Goal: Register for event/course

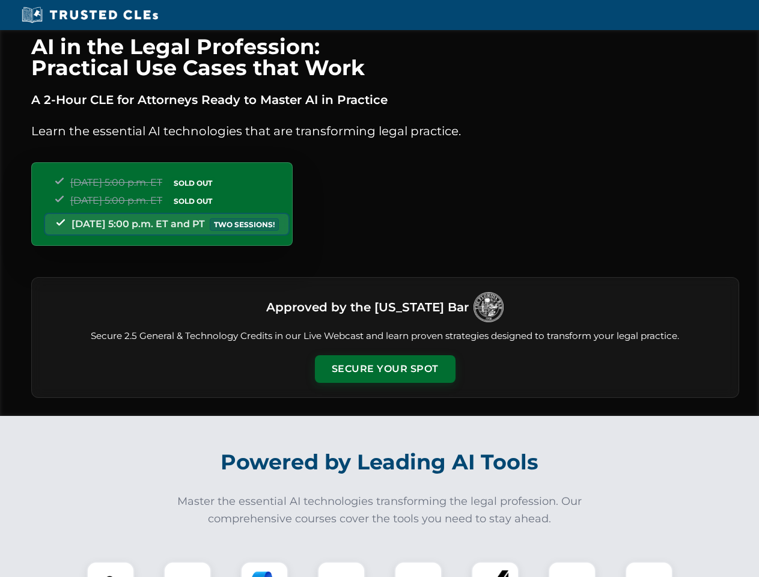
click at [385, 369] on button "Secure Your Spot" at bounding box center [385, 369] width 141 height 28
click at [111, 569] on img at bounding box center [110, 585] width 35 height 35
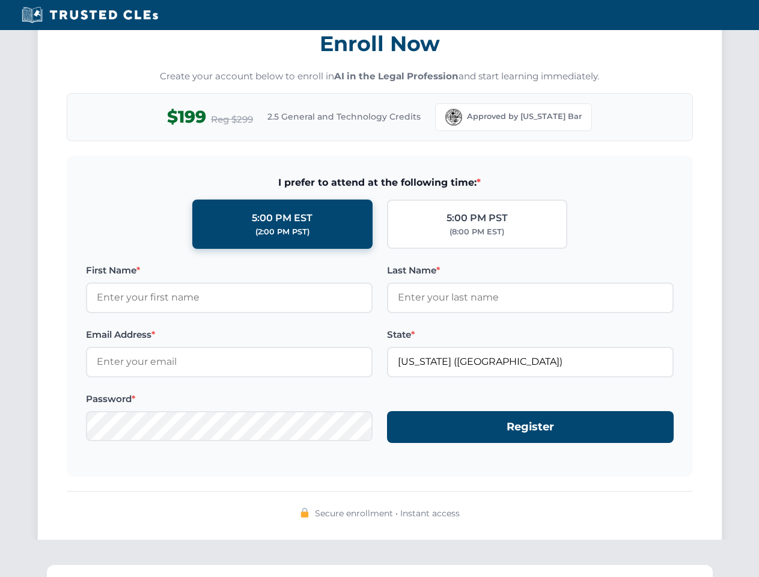
scroll to position [1180, 0]
